Goal: Task Accomplishment & Management: Use online tool/utility

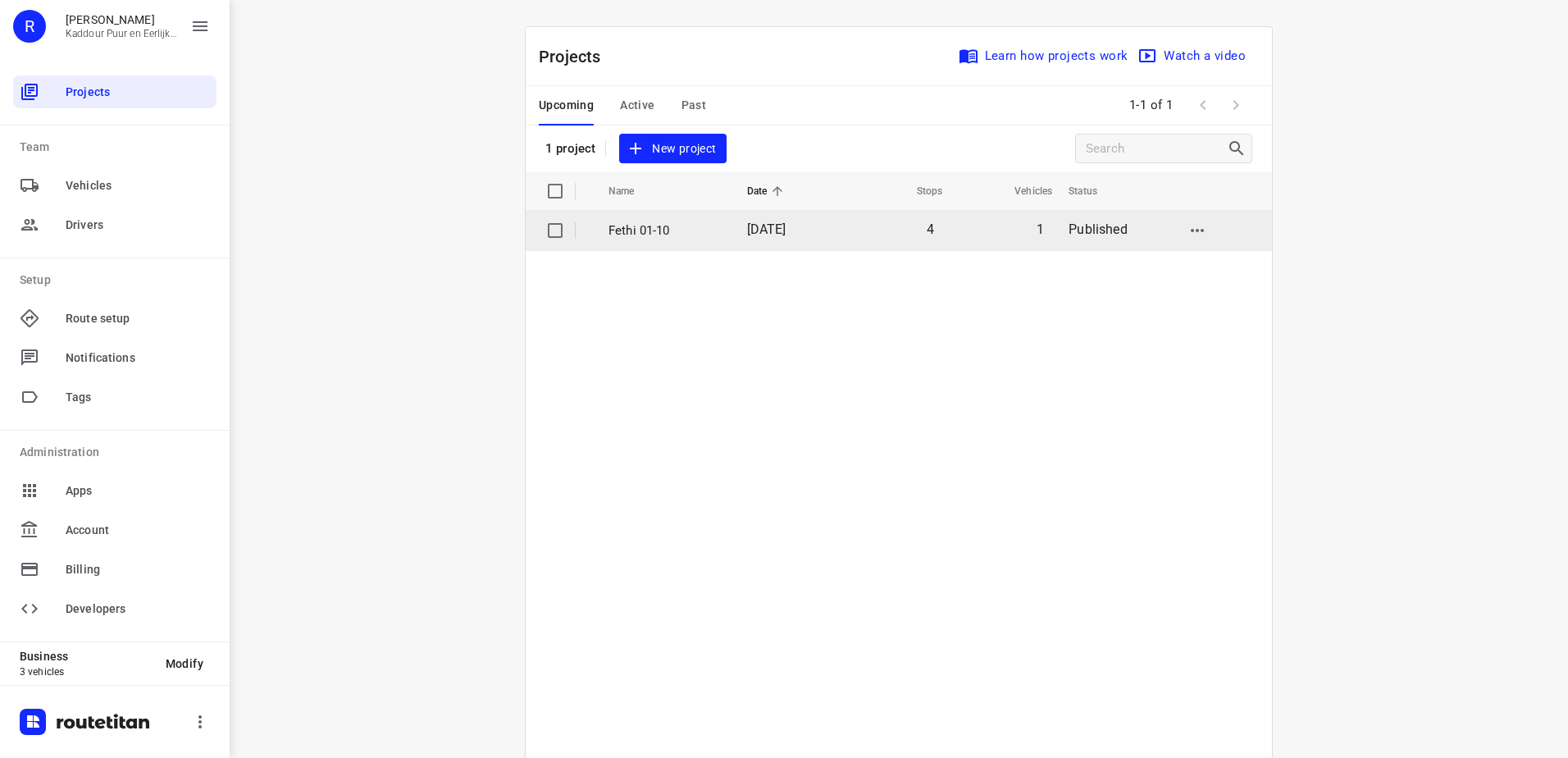
click at [659, 219] on td "Fethi 01-10" at bounding box center [663, 230] width 142 height 39
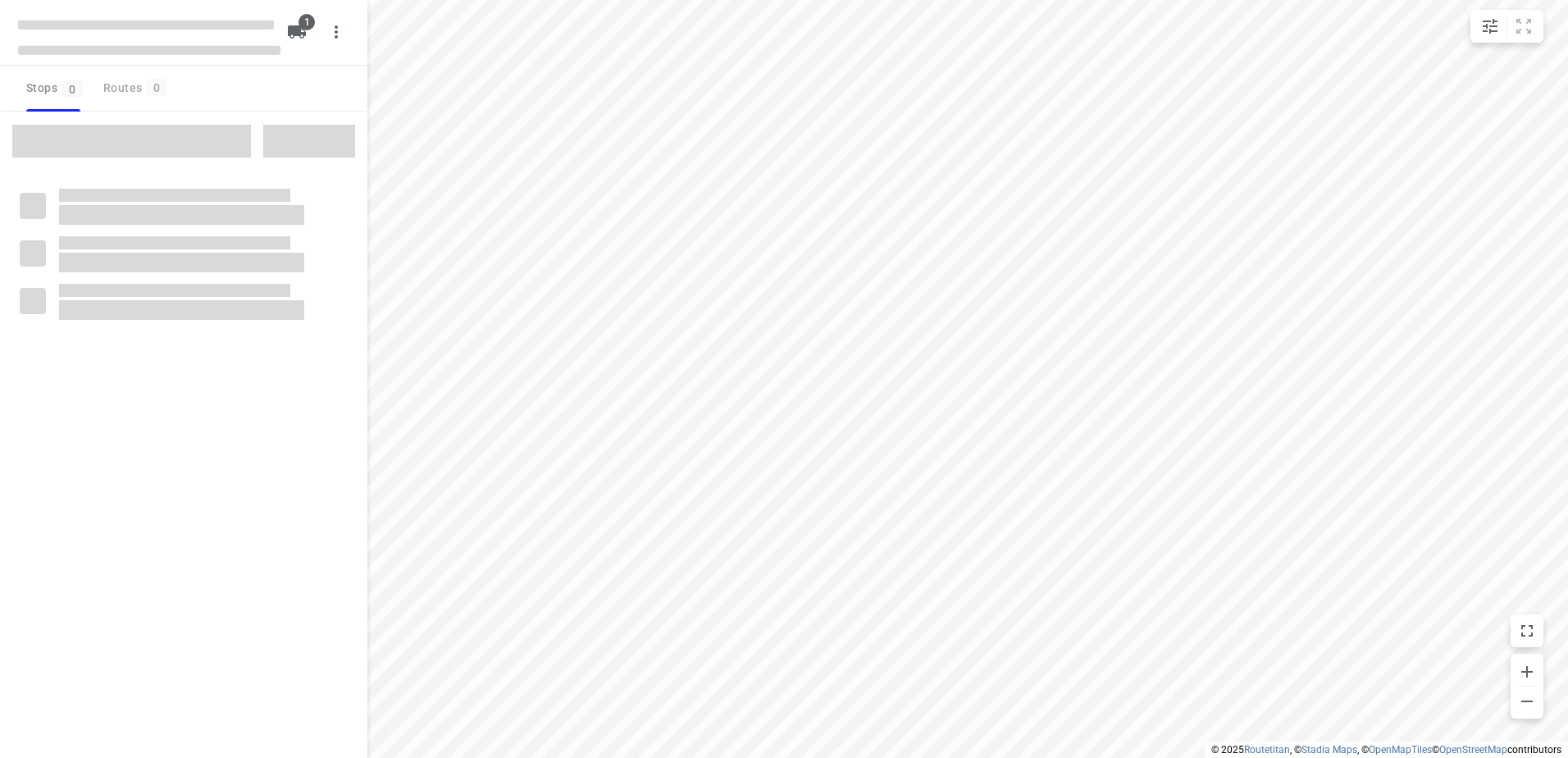
type input "distance"
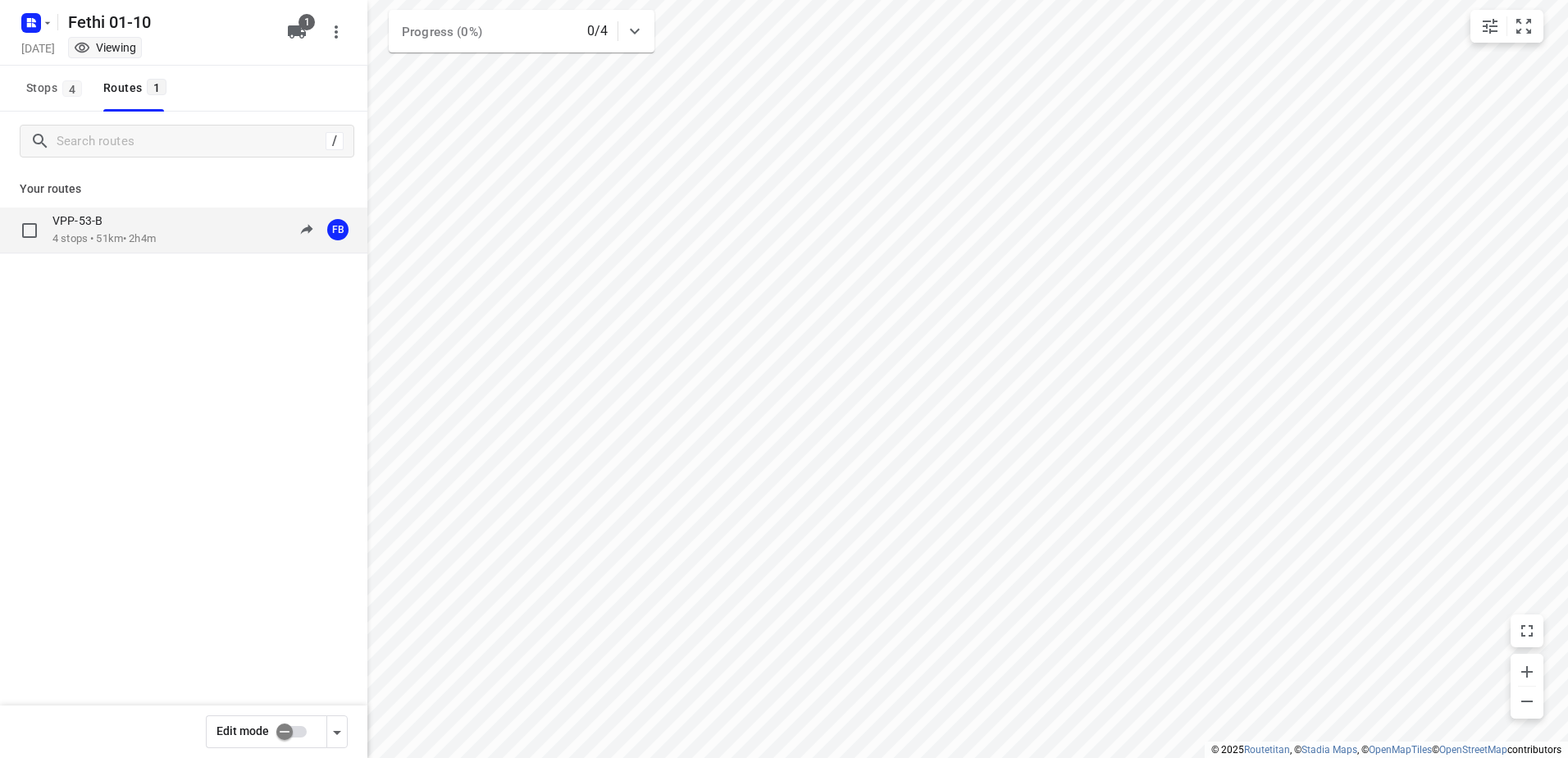
click at [135, 245] on p "4 stops • 51km • 2h4m" at bounding box center [104, 239] width 103 height 16
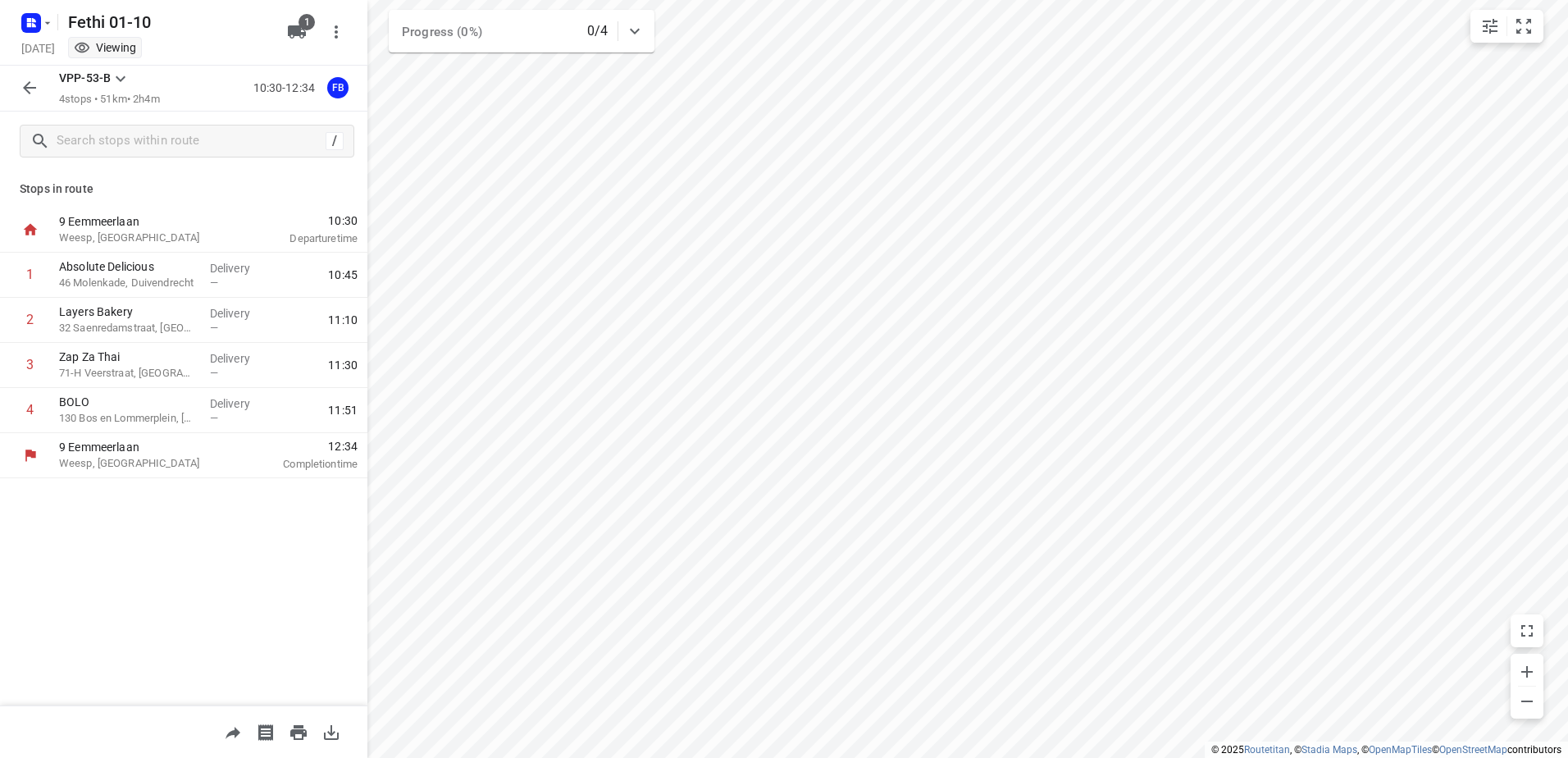
click at [15, 82] on button "button" at bounding box center [29, 87] width 33 height 33
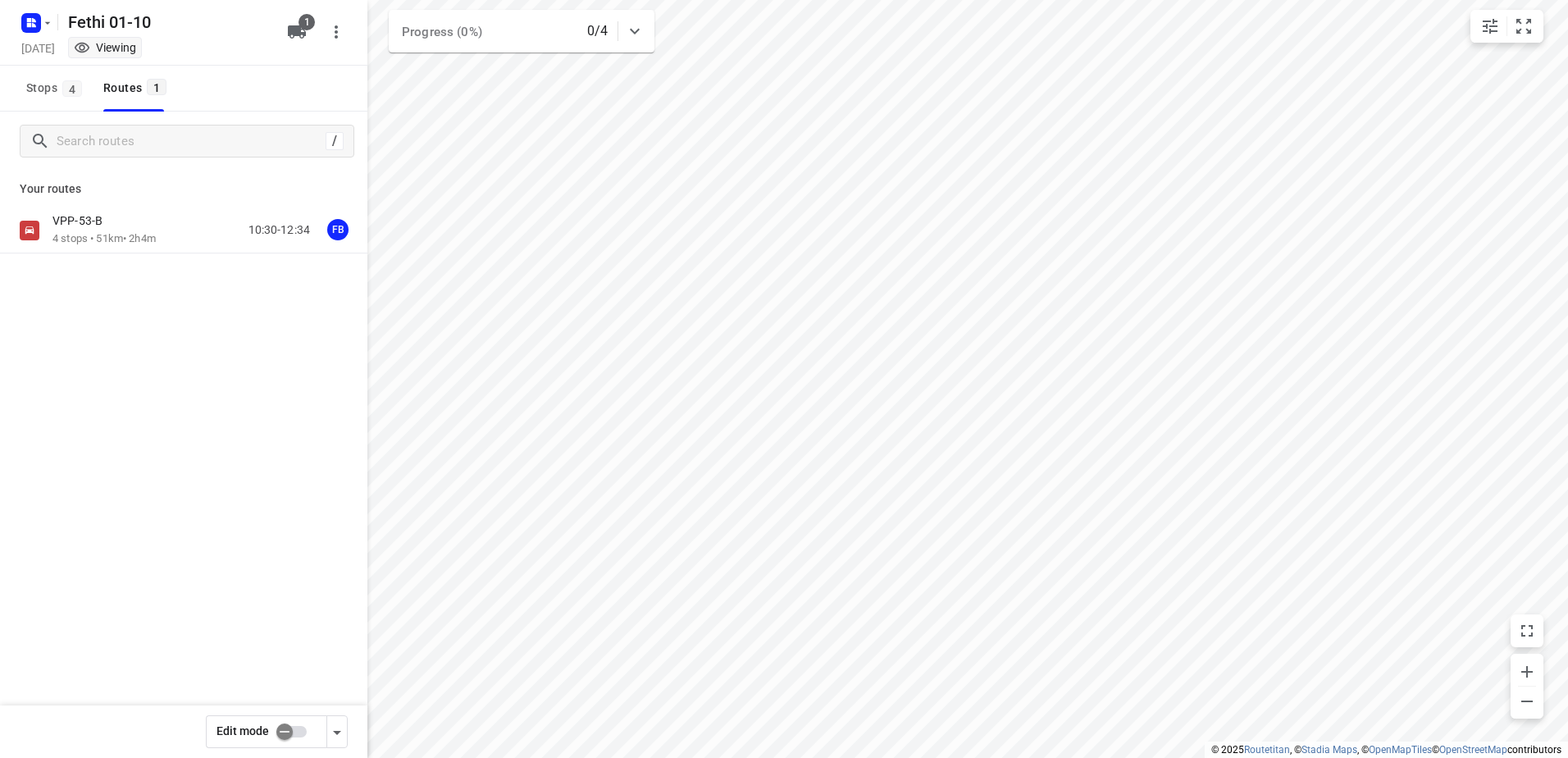
click at [290, 723] on input "checkbox" at bounding box center [285, 731] width 93 height 31
checkbox input "true"
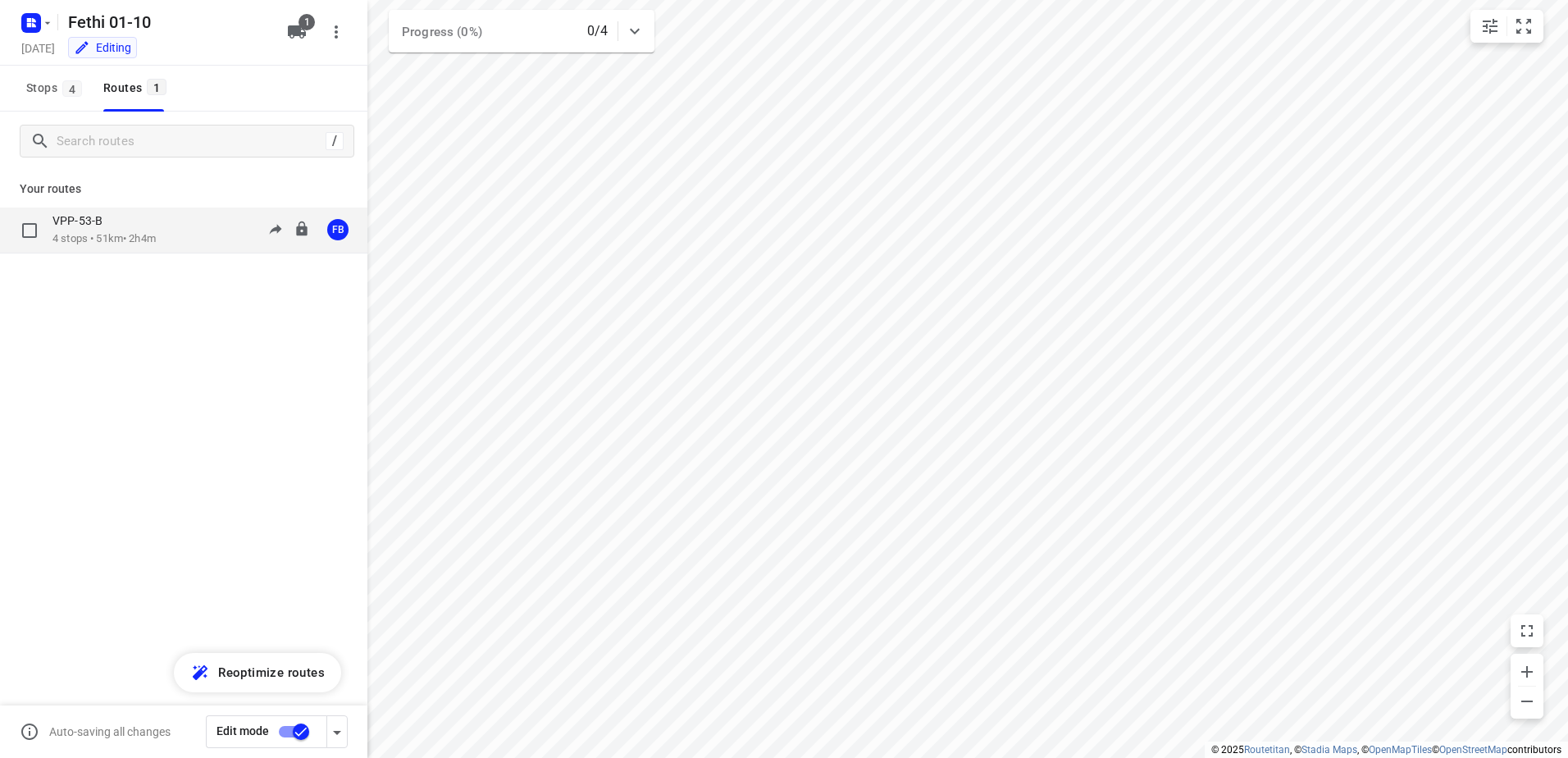
click at [93, 228] on p "VPP-53-B" at bounding box center [83, 220] width 60 height 15
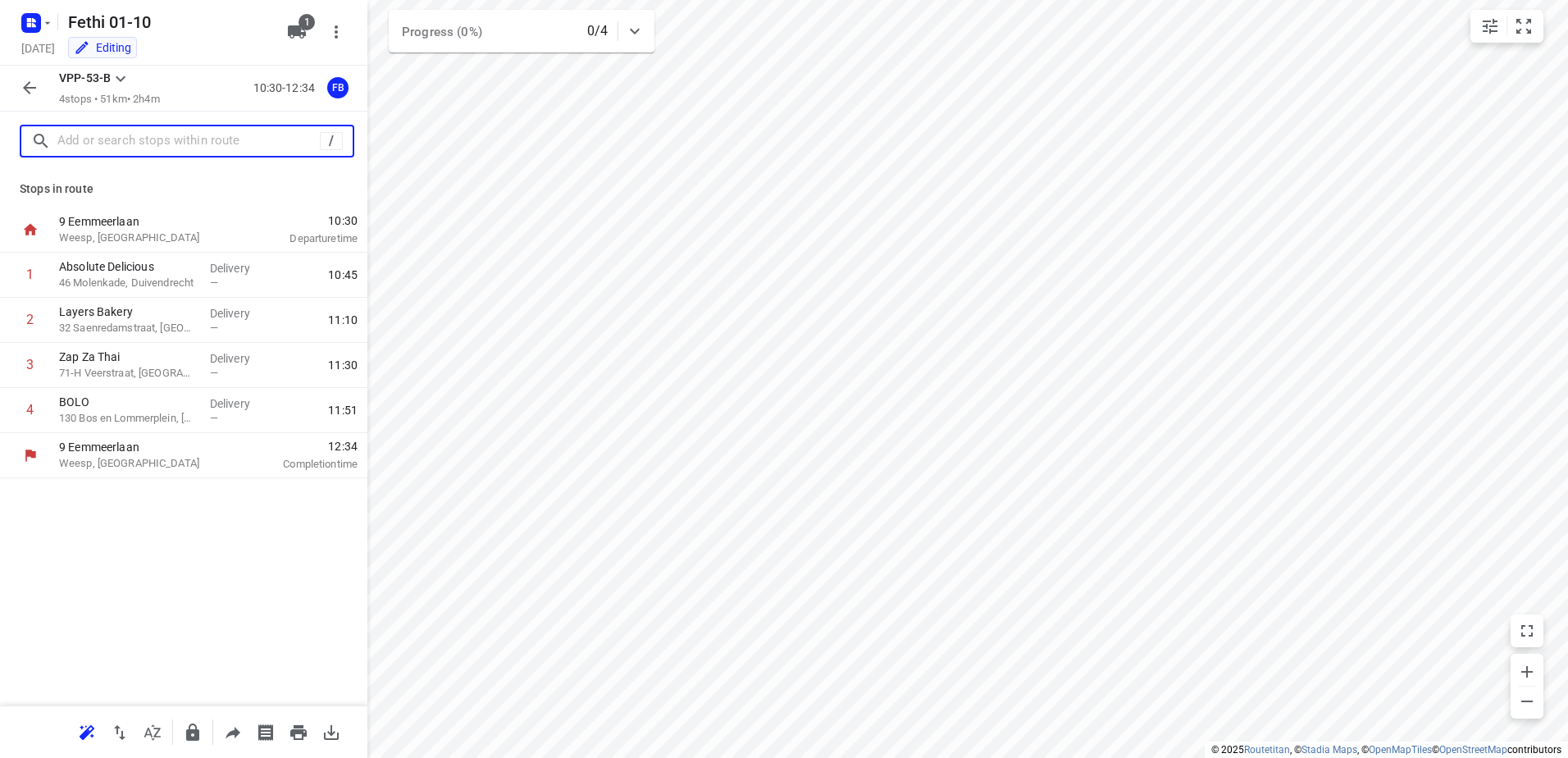
click at [119, 130] on input "text" at bounding box center [189, 141] width 262 height 25
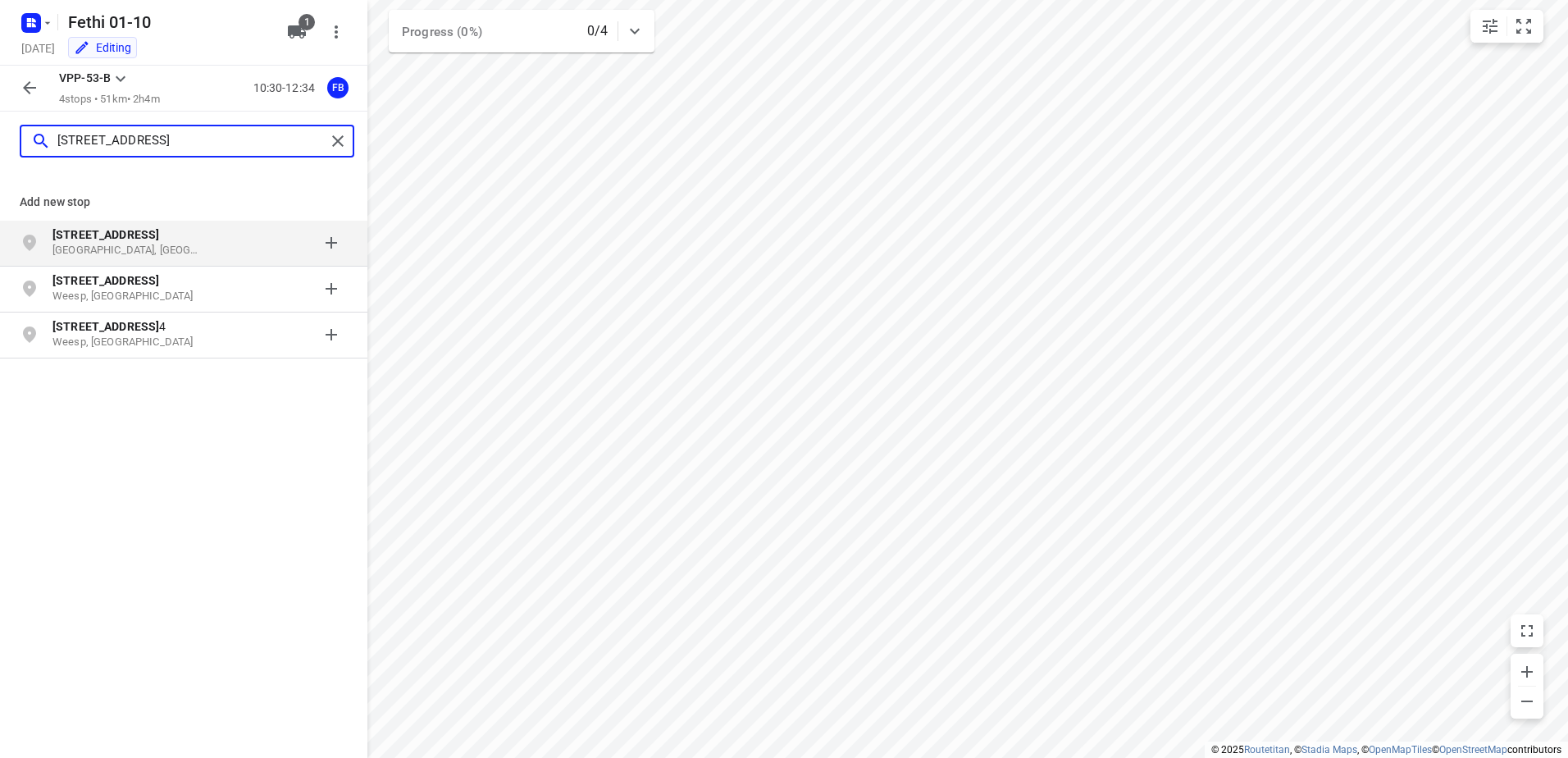
type input "[STREET_ADDRESS]"
click at [116, 228] on b "[STREET_ADDRESS]" at bounding box center [106, 235] width 107 height 13
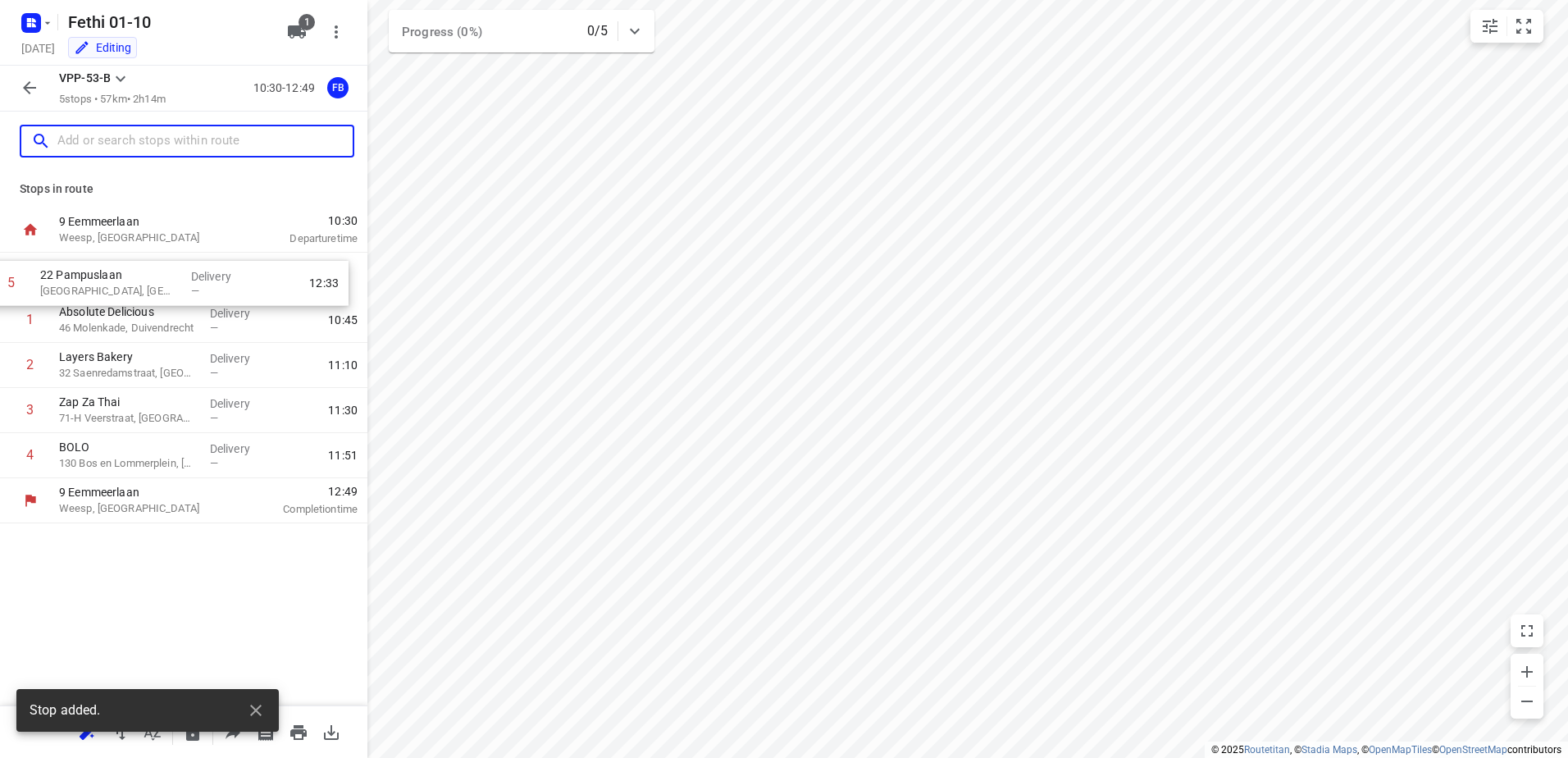
drag, startPoint x: 166, startPoint y: 461, endPoint x: 148, endPoint y: 276, distance: 185.9
click at [148, 276] on div "1 Absolute Delicious 46 Molenkade, Duivendrecht Delivery — 10:45 2 Layers Baker…" at bounding box center [184, 366] width 367 height 225
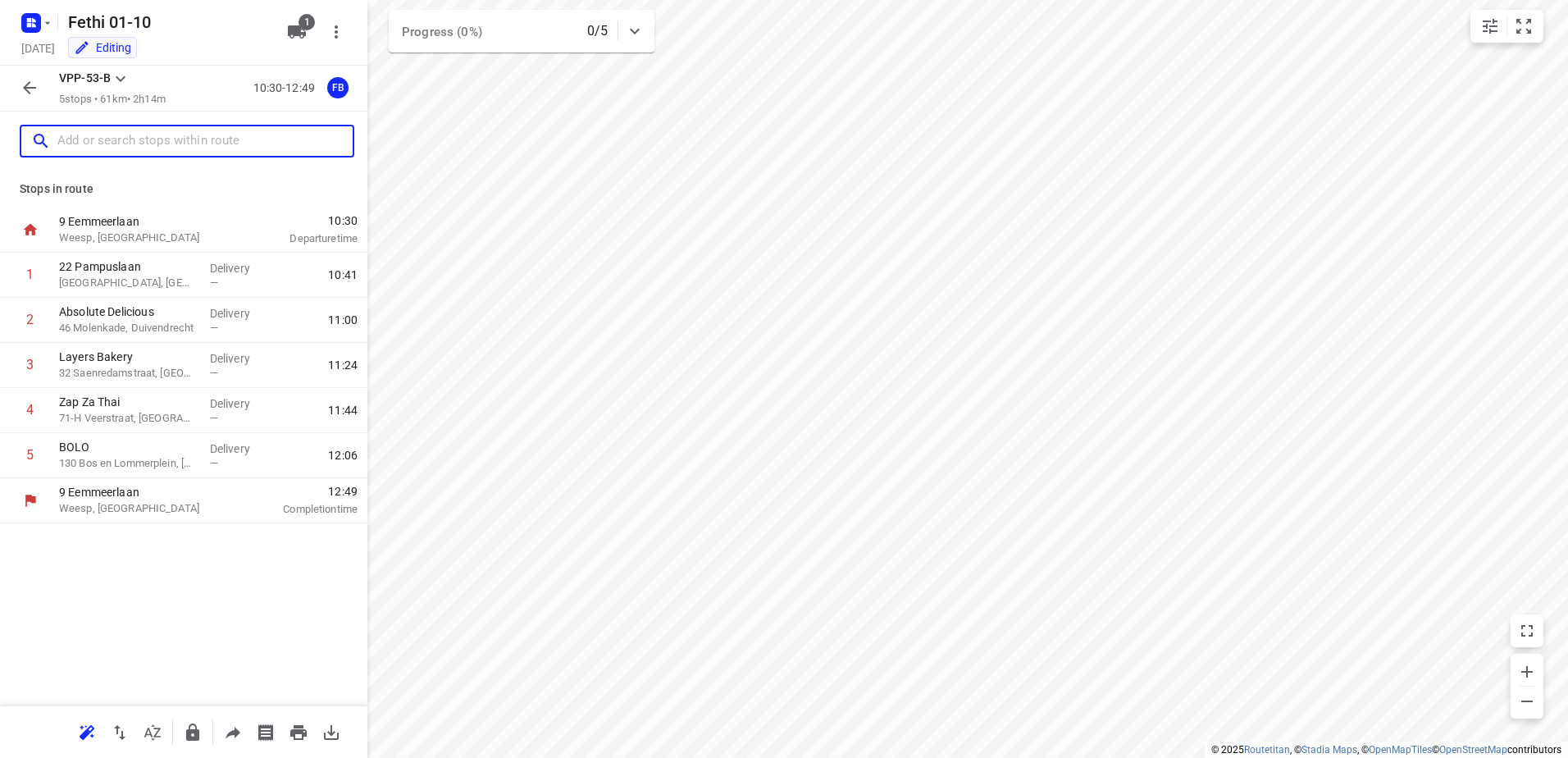
click at [148, 276] on p "[GEOGRAPHIC_DATA], [GEOGRAPHIC_DATA]" at bounding box center [128, 283] width 138 height 17
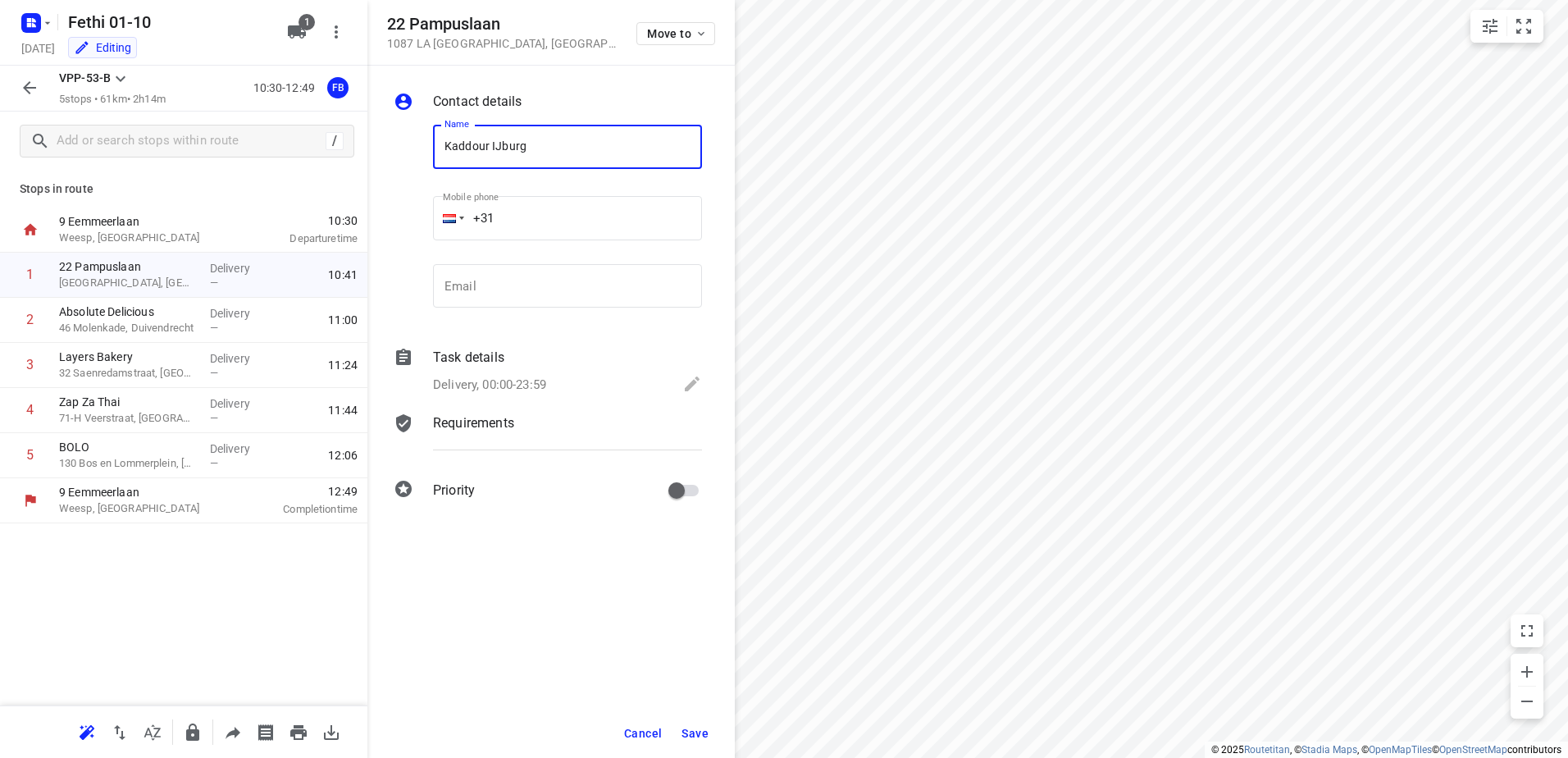
type input "Kaddour IJburg"
click at [567, 348] on div "Task details" at bounding box center [567, 358] width 269 height 20
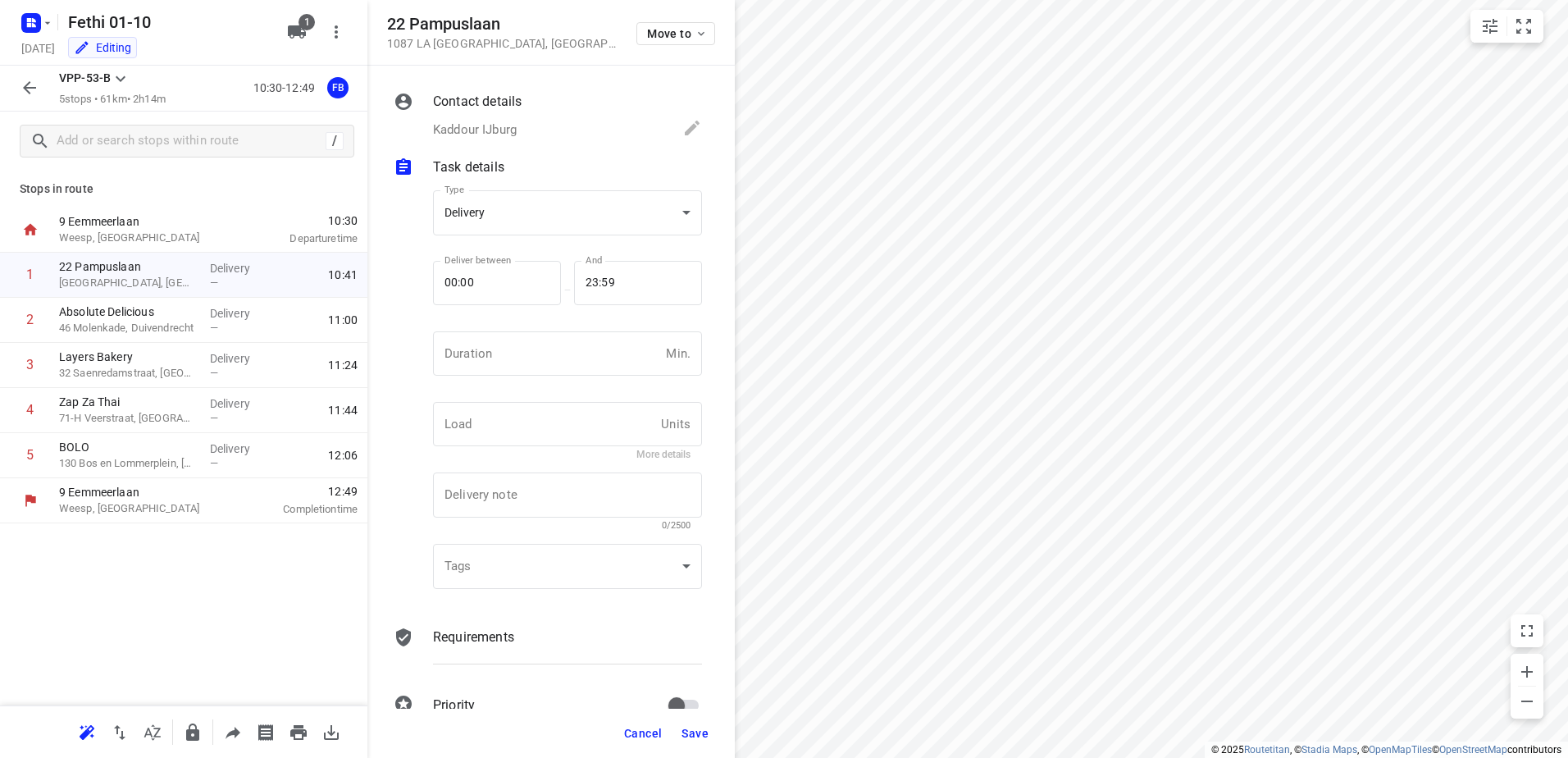
click at [567, 348] on input "number" at bounding box center [546, 353] width 226 height 44
type input "8"
click at [712, 730] on button "Save" at bounding box center [695, 733] width 40 height 29
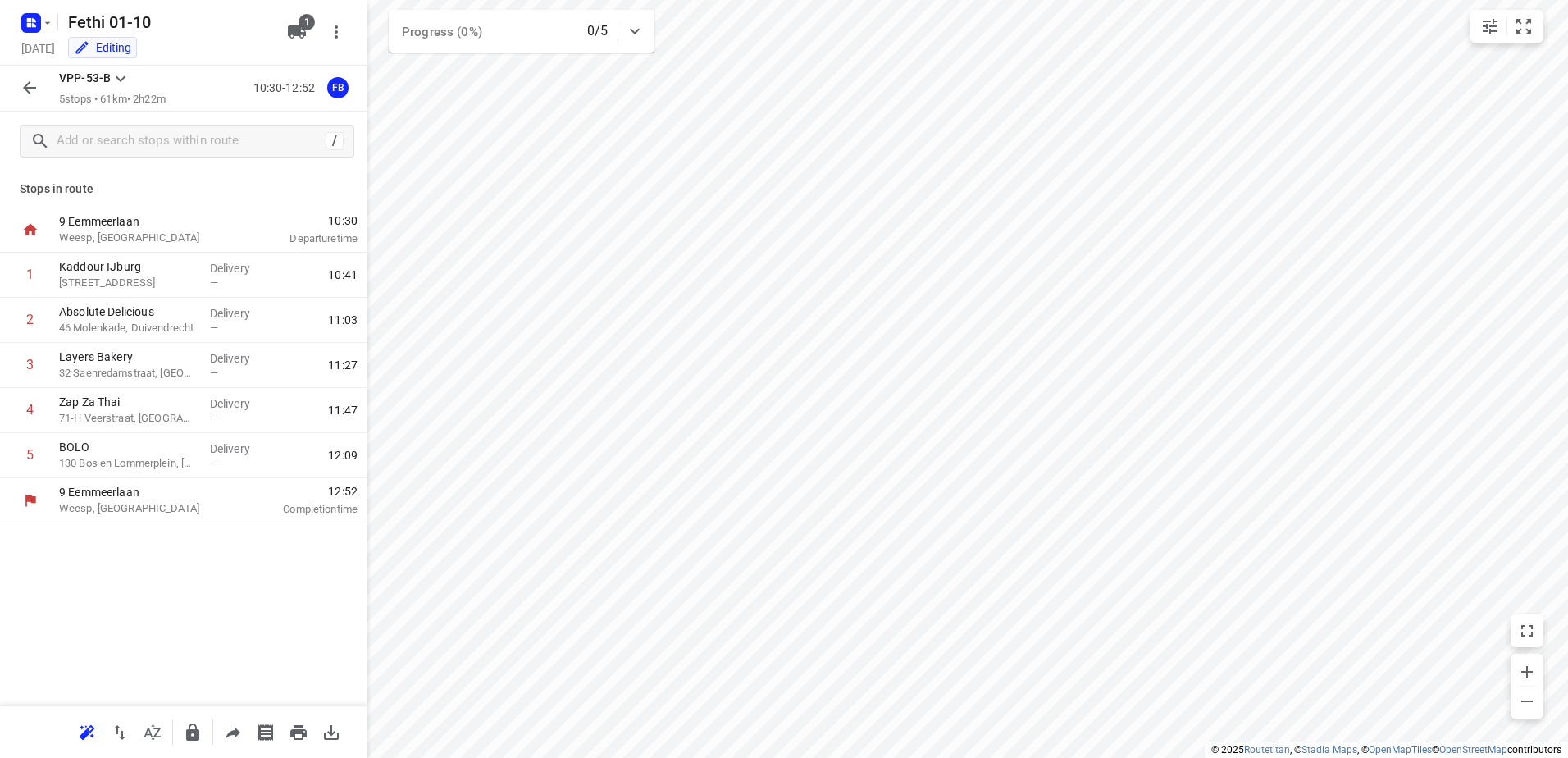
click at [26, 86] on icon "button" at bounding box center [30, 88] width 13 height 13
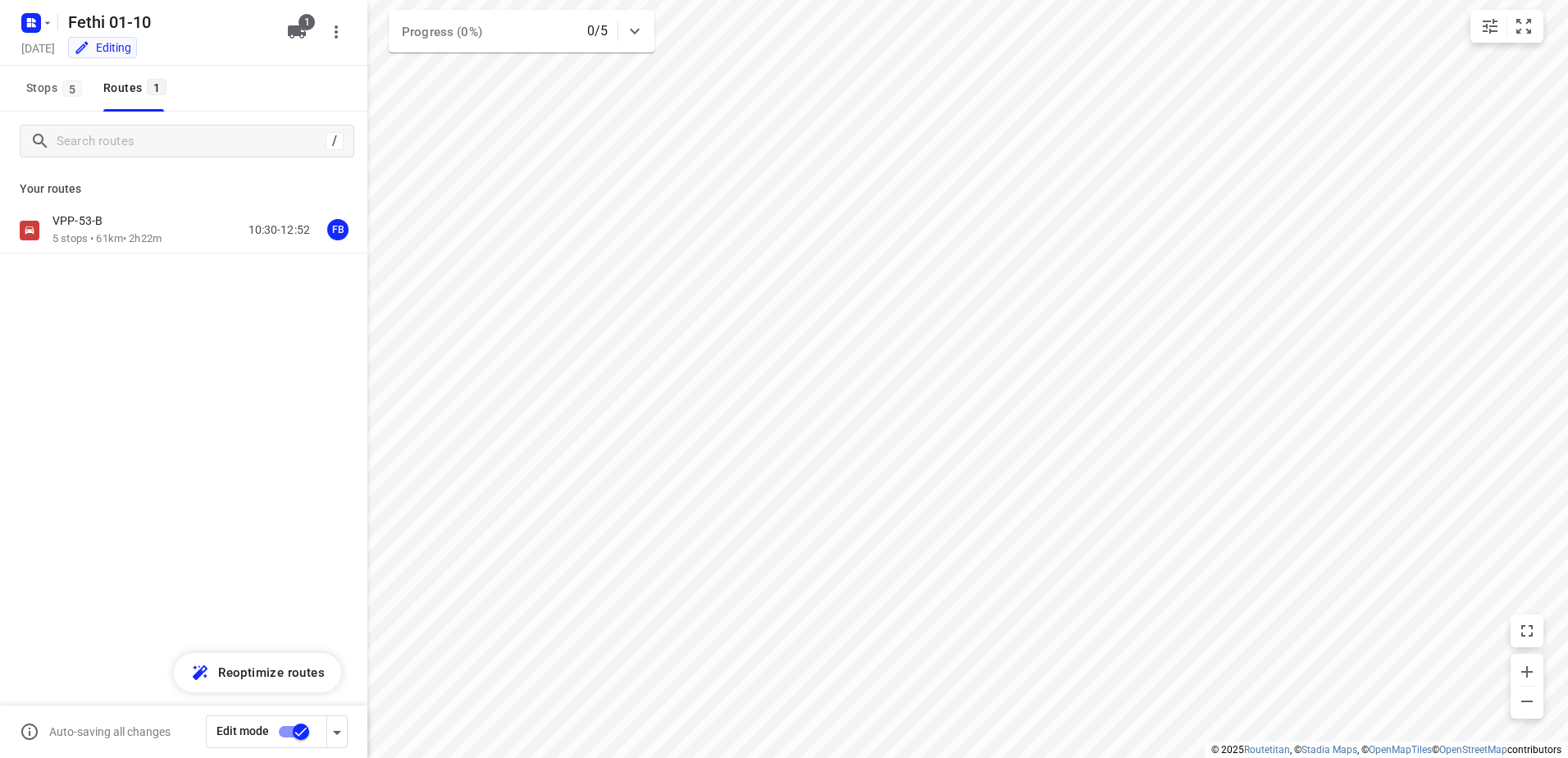
click at [310, 726] on input "checkbox" at bounding box center [301, 731] width 93 height 31
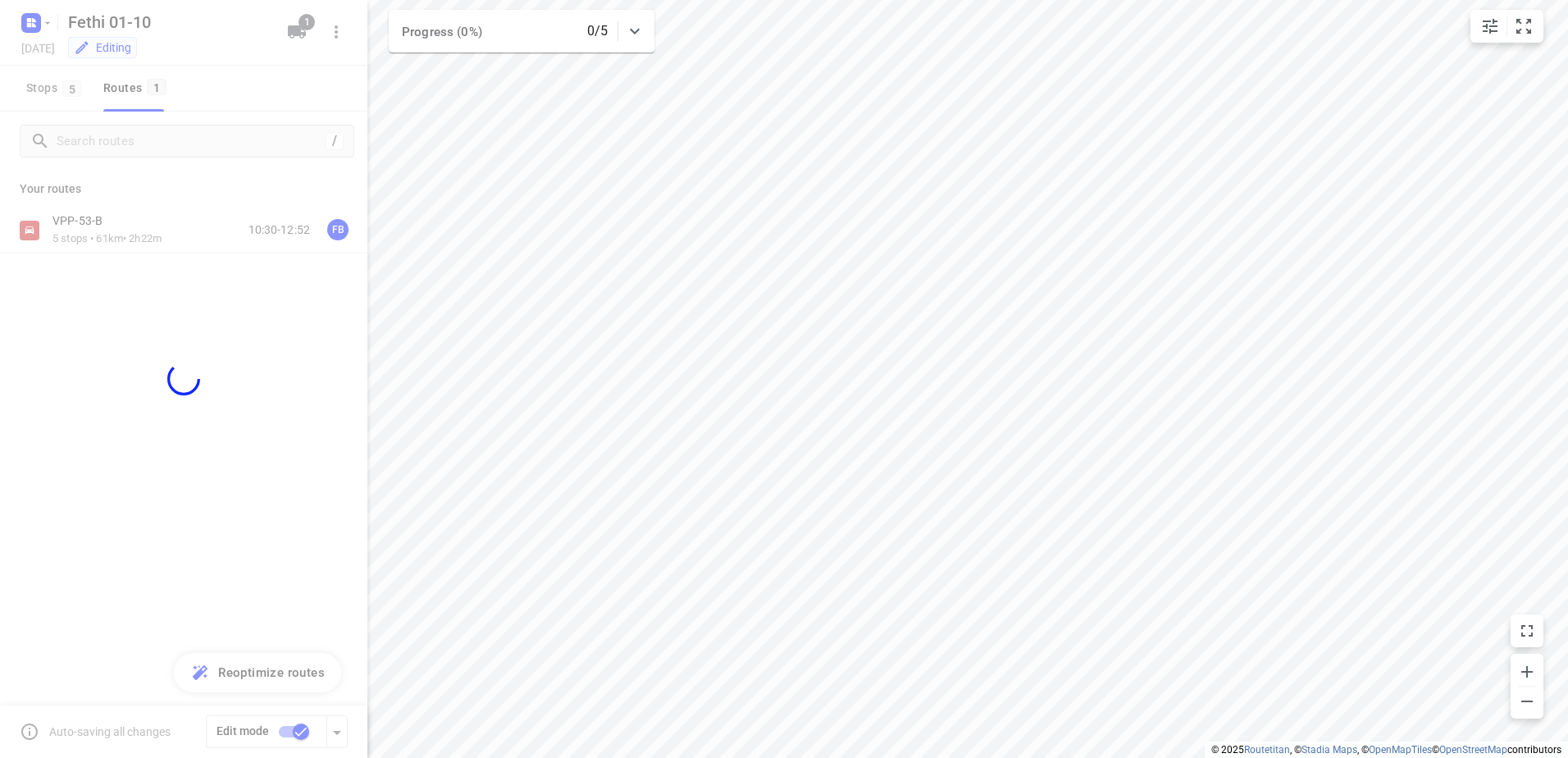
checkbox input "false"
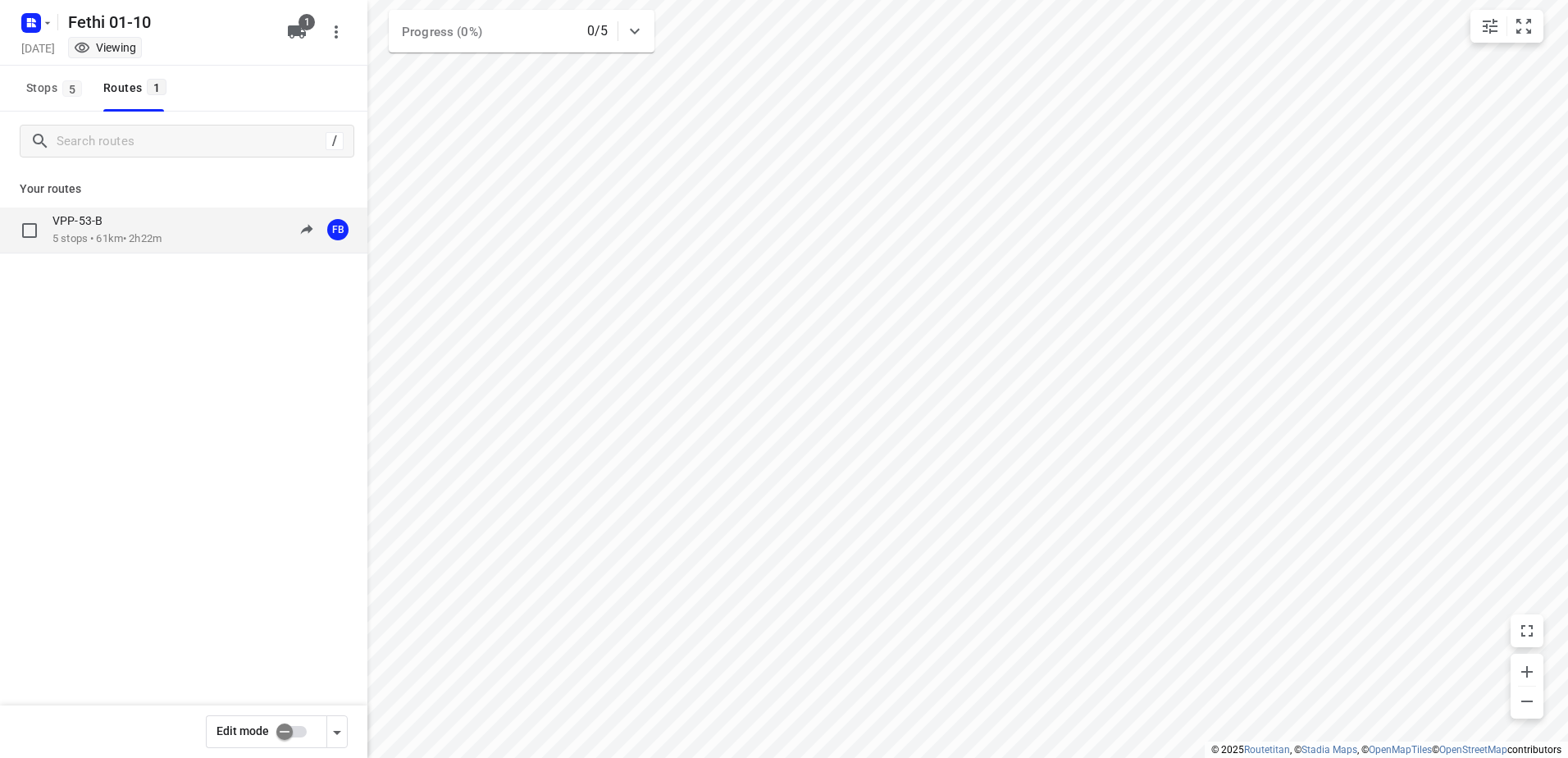
click at [113, 244] on p "5 stops • 61km • 2h22m" at bounding box center [107, 239] width 109 height 16
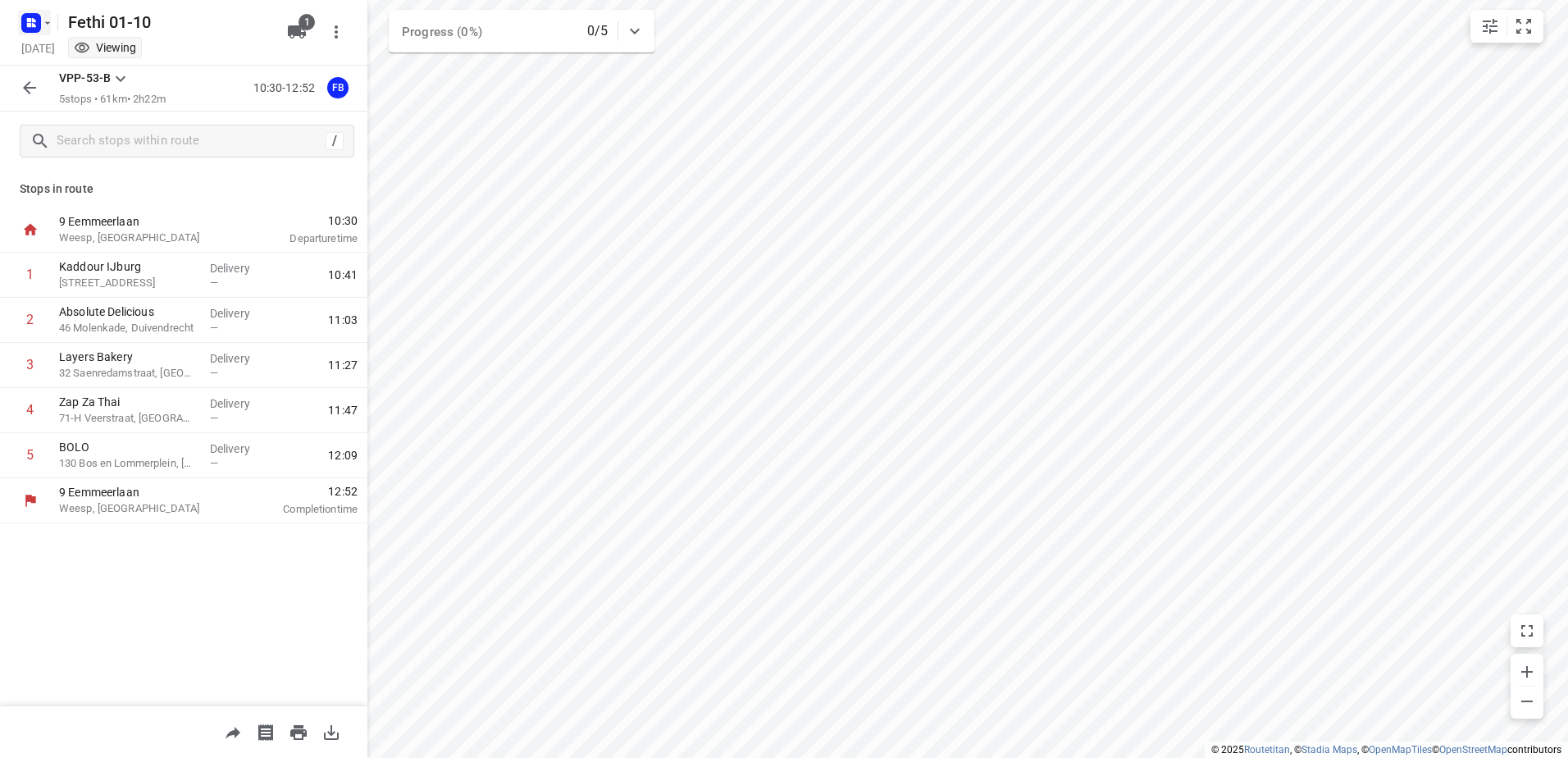
click at [38, 27] on rect "button" at bounding box center [32, 23] width 20 height 20
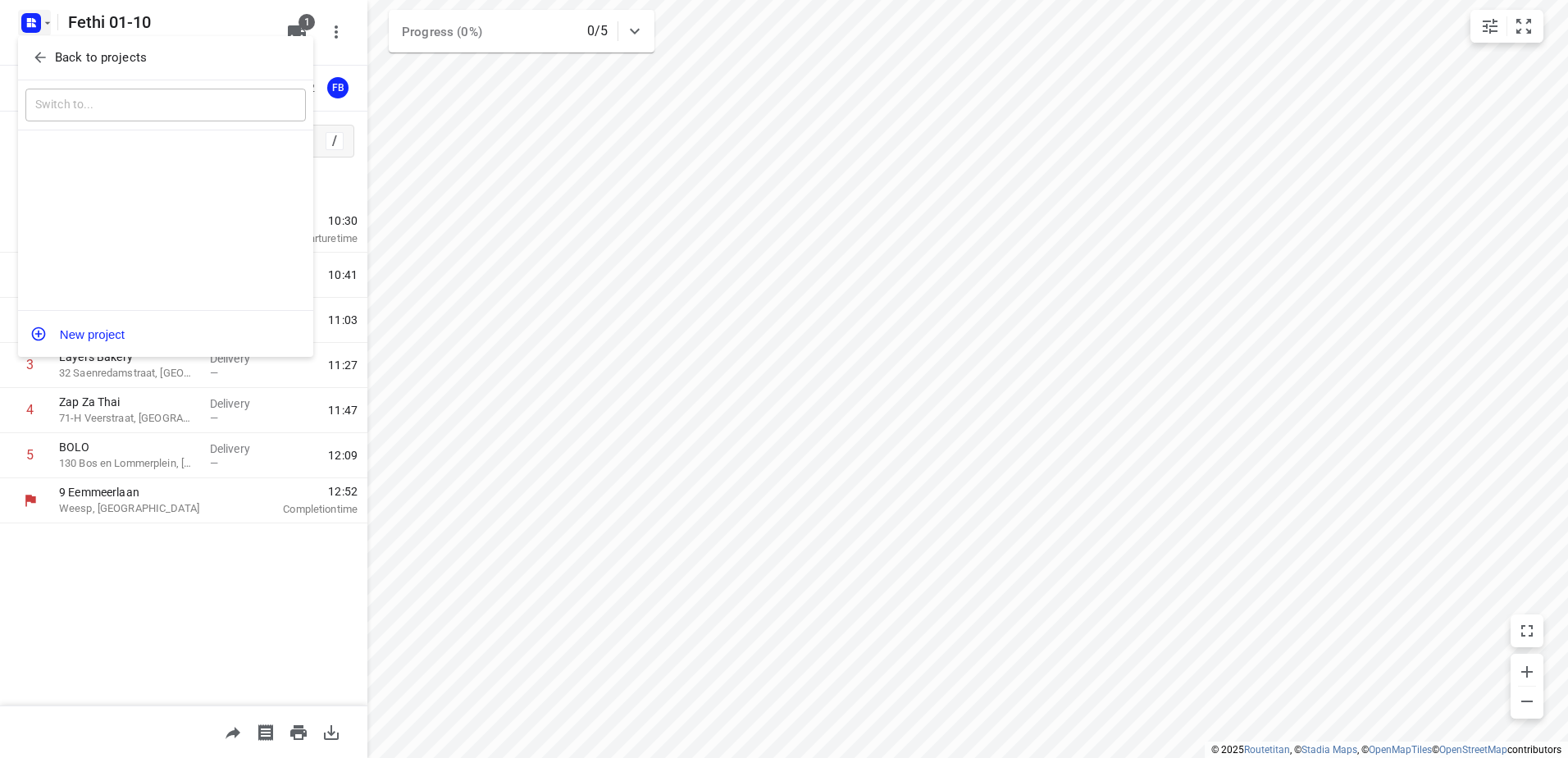
click at [93, 57] on p "Back to projects" at bounding box center [101, 58] width 92 height 19
